Goal: Task Accomplishment & Management: Use online tool/utility

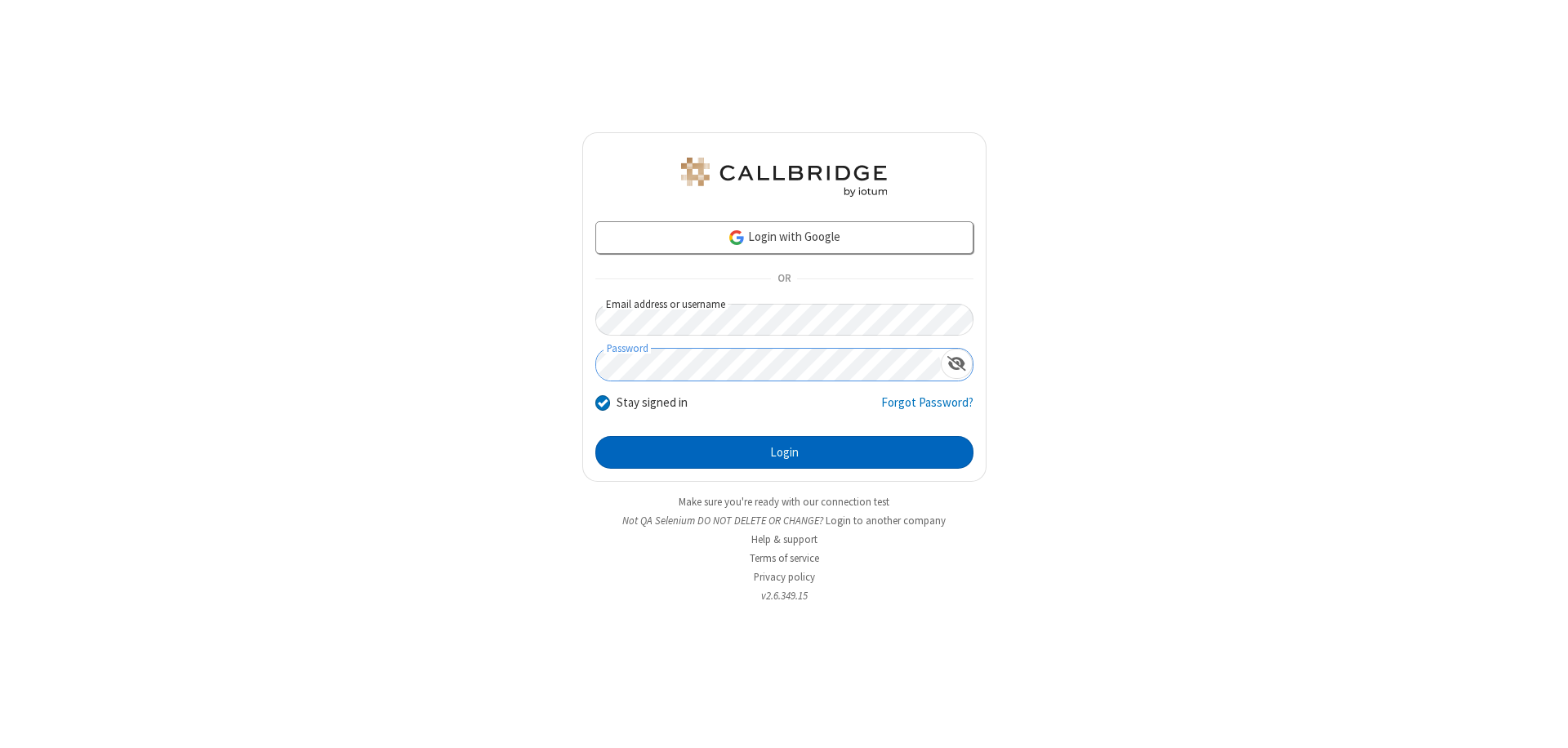
click at [784, 452] on button "Login" at bounding box center [784, 452] width 378 height 33
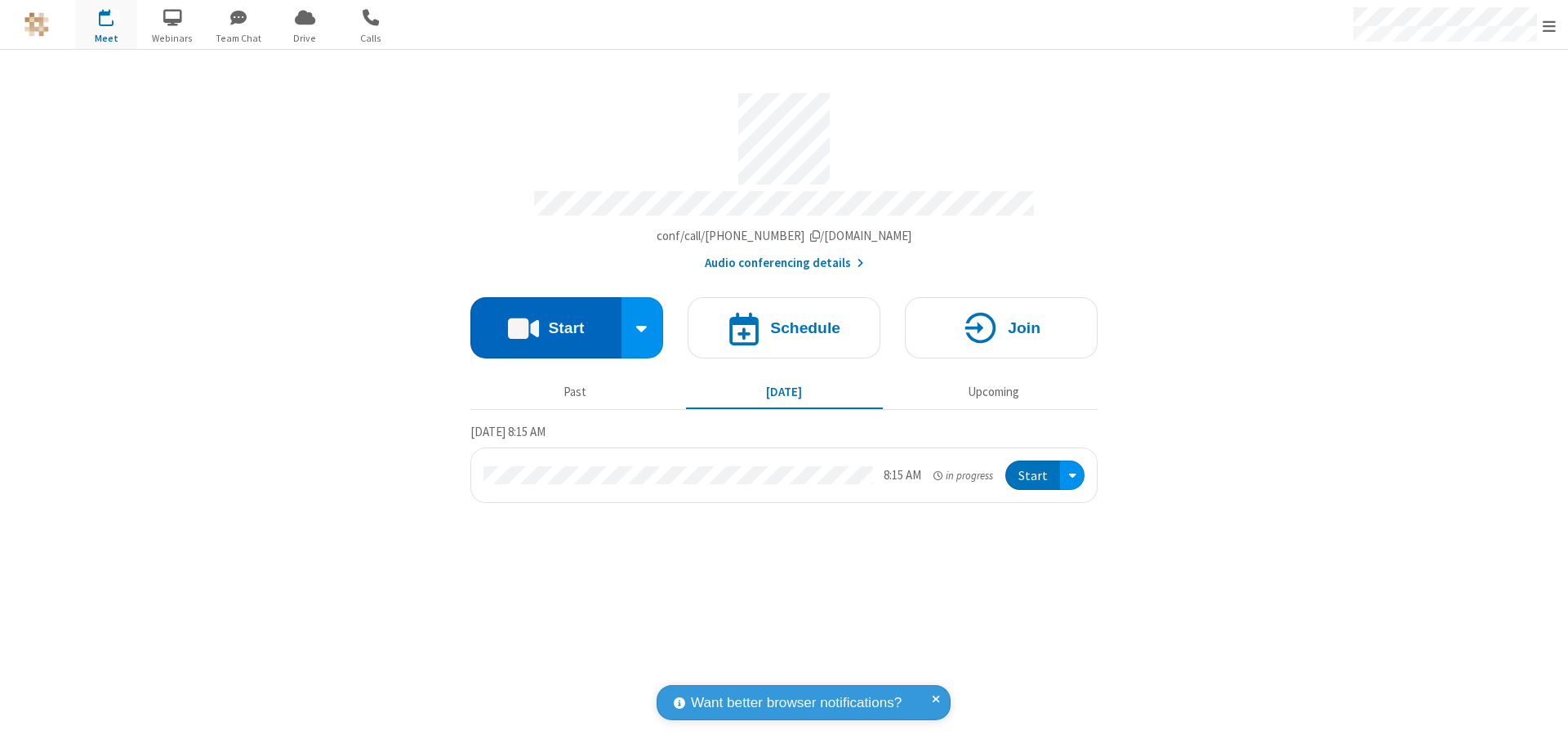
click at [546, 320] on button "Start" at bounding box center [546, 328] width 151 height 62
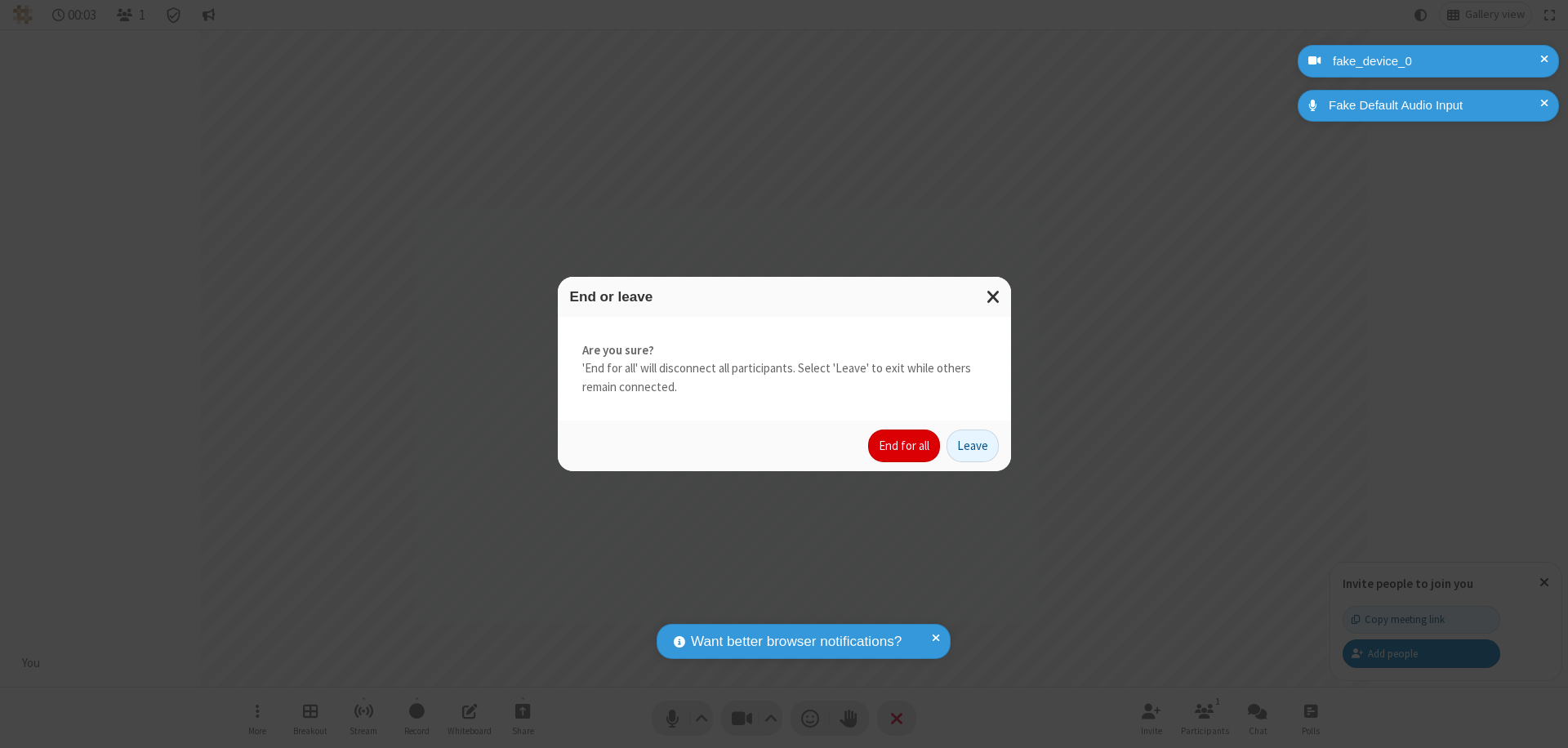
click at [904, 446] on button "End for all" at bounding box center [903, 446] width 72 height 33
